Goal: Task Accomplishment & Management: Use online tool/utility

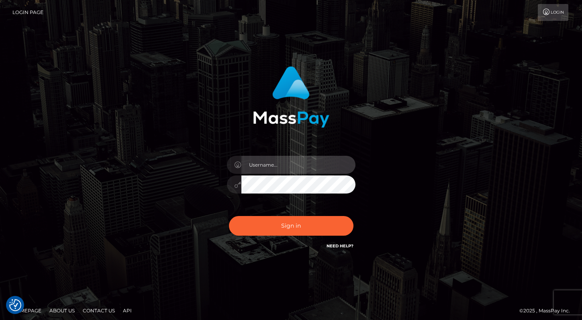
type input "[PERSON_NAME]"
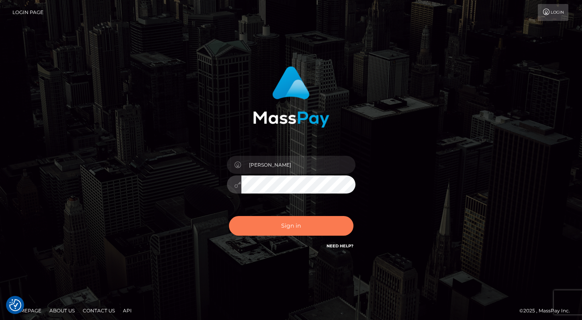
click at [281, 230] on button "Sign in" at bounding box center [291, 226] width 125 height 20
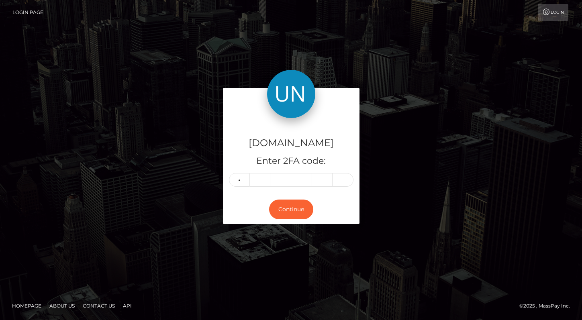
type input "6"
type input "2"
type input "9"
type input "5"
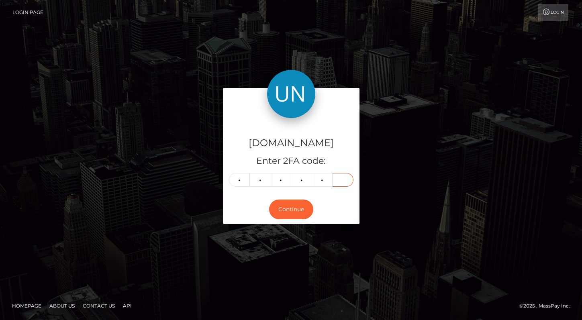
type input "5"
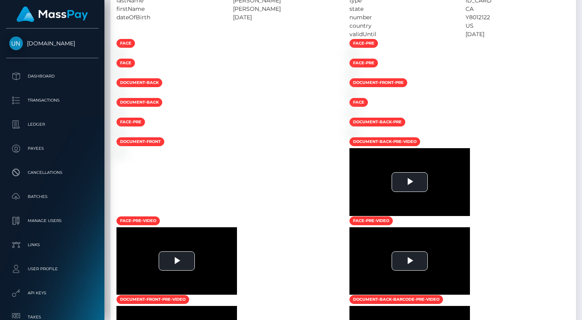
scroll to position [488, 0]
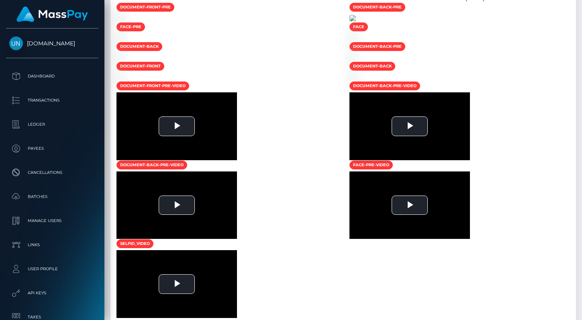
scroll to position [756, 0]
